Goal: Information Seeking & Learning: Check status

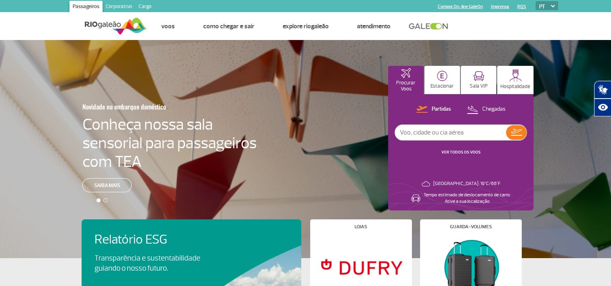
click at [444, 150] on link "VER TODOS OS VOOS" at bounding box center [460, 151] width 39 height 5
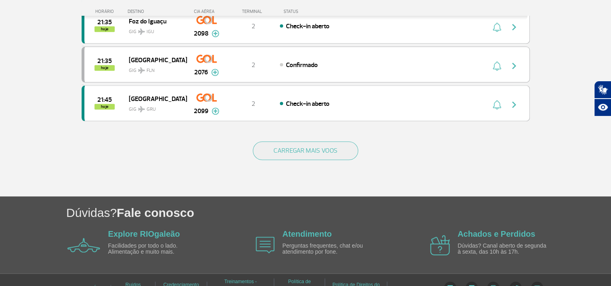
scroll to position [801, 0]
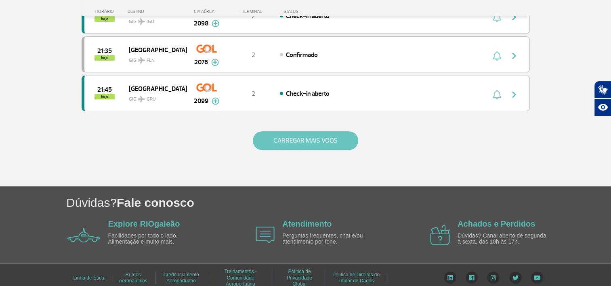
click at [327, 131] on button "CARREGAR MAIS VOOS" at bounding box center [305, 140] width 105 height 19
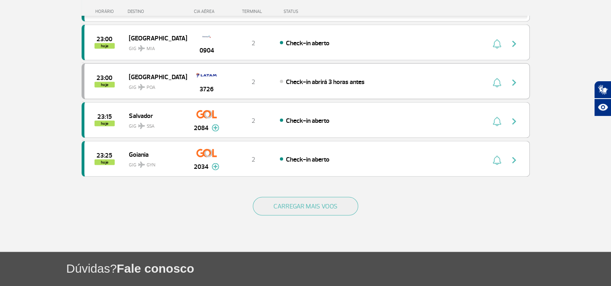
scroll to position [1569, 0]
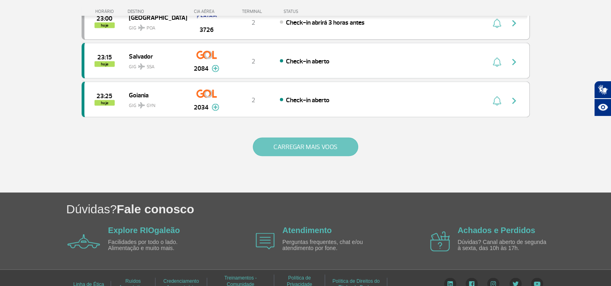
click at [329, 140] on button "CARREGAR MAIS VOOS" at bounding box center [305, 147] width 105 height 19
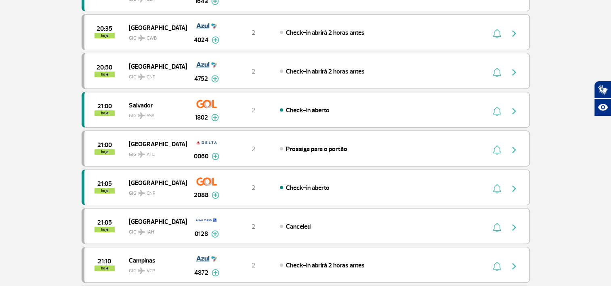
scroll to position [0, 0]
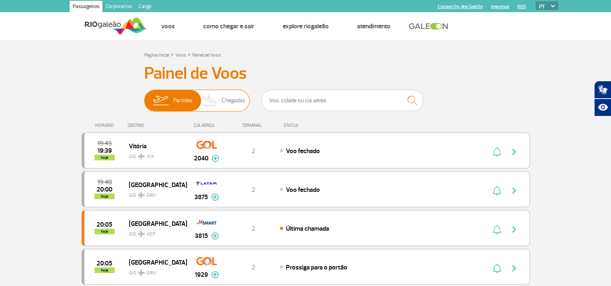
click at [223, 108] on span "Chegadas" at bounding box center [233, 100] width 23 height 21
click at [144, 96] on input "Partidas Chegadas" at bounding box center [144, 96] width 0 height 0
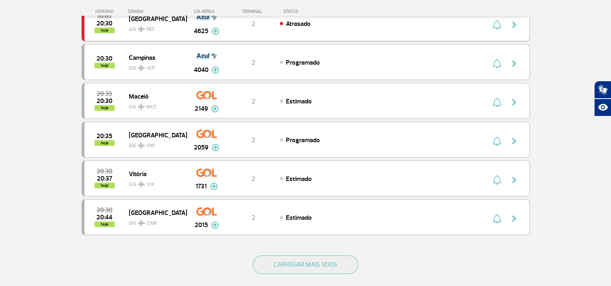
scroll to position [686, 0]
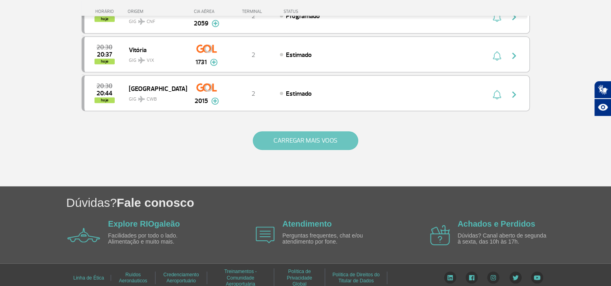
click at [328, 131] on button "CARREGAR MAIS VOOS" at bounding box center [305, 140] width 105 height 19
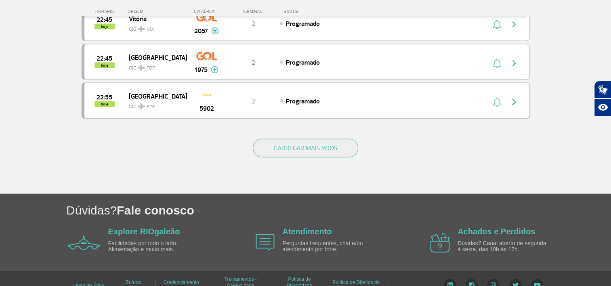
scroll to position [1569, 0]
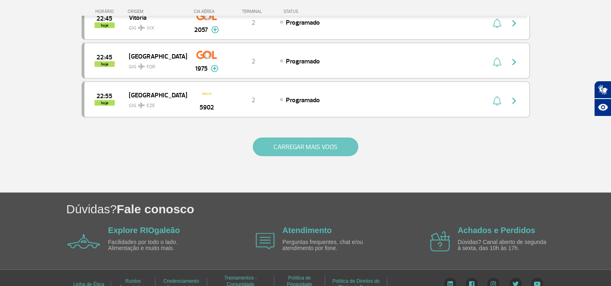
click at [317, 138] on button "CARREGAR MAIS VOOS" at bounding box center [305, 147] width 105 height 19
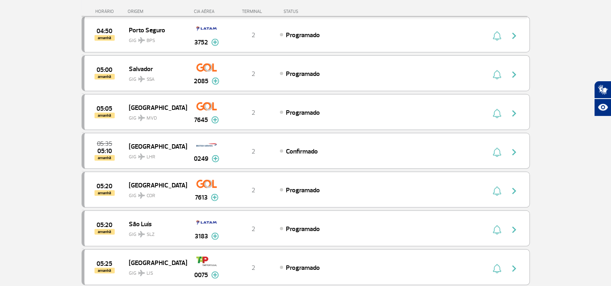
scroll to position [2332, 0]
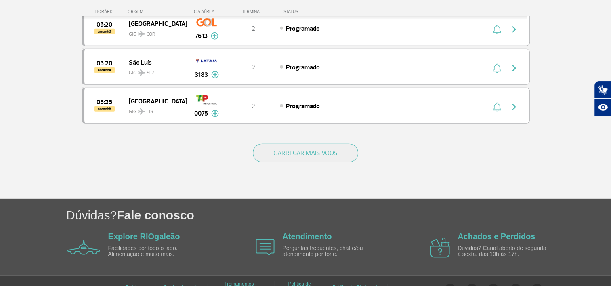
click at [309, 147] on div "CARREGAR MAIS VOOS" at bounding box center [306, 166] width 448 height 65
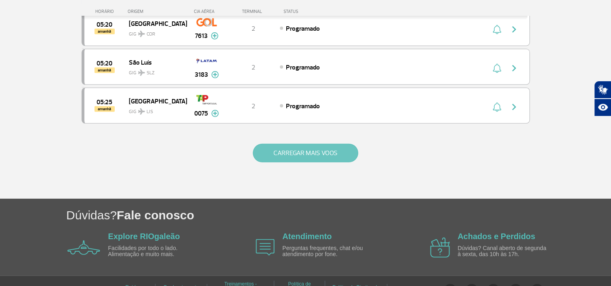
click at [310, 144] on button "CARREGAR MAIS VOOS" at bounding box center [305, 153] width 105 height 19
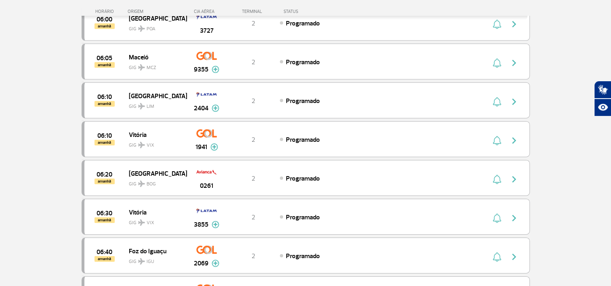
scroll to position [2574, 0]
